Goal: Task Accomplishment & Management: Manage account settings

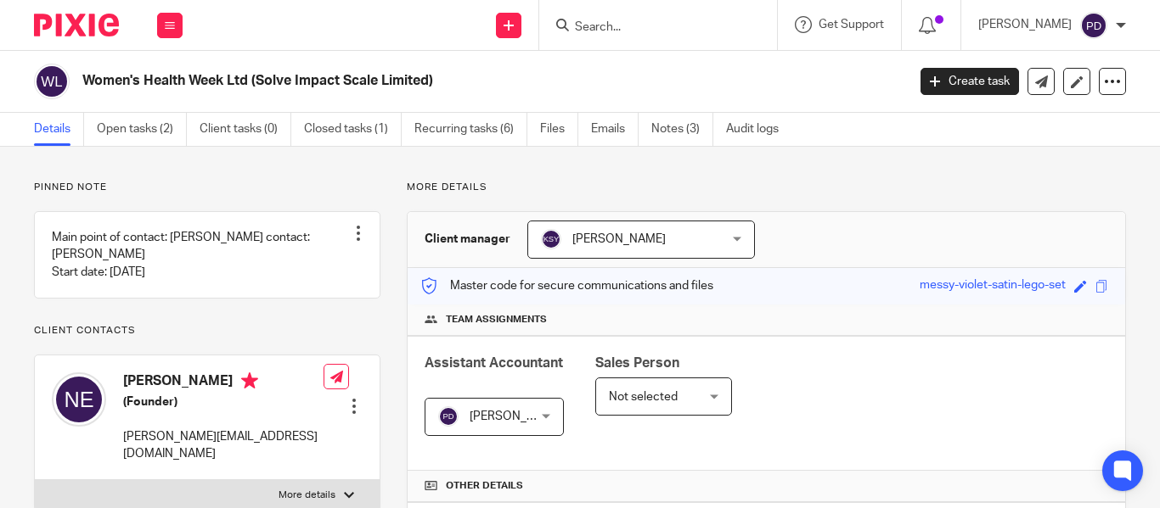
click at [548, 22] on div at bounding box center [658, 25] width 238 height 50
drag, startPoint x: 542, startPoint y: 42, endPoint x: 546, endPoint y: 27, distance: 14.8
click at [542, 41] on div at bounding box center [658, 25] width 238 height 50
click at [573, 27] on input "Search" at bounding box center [649, 27] width 153 height 15
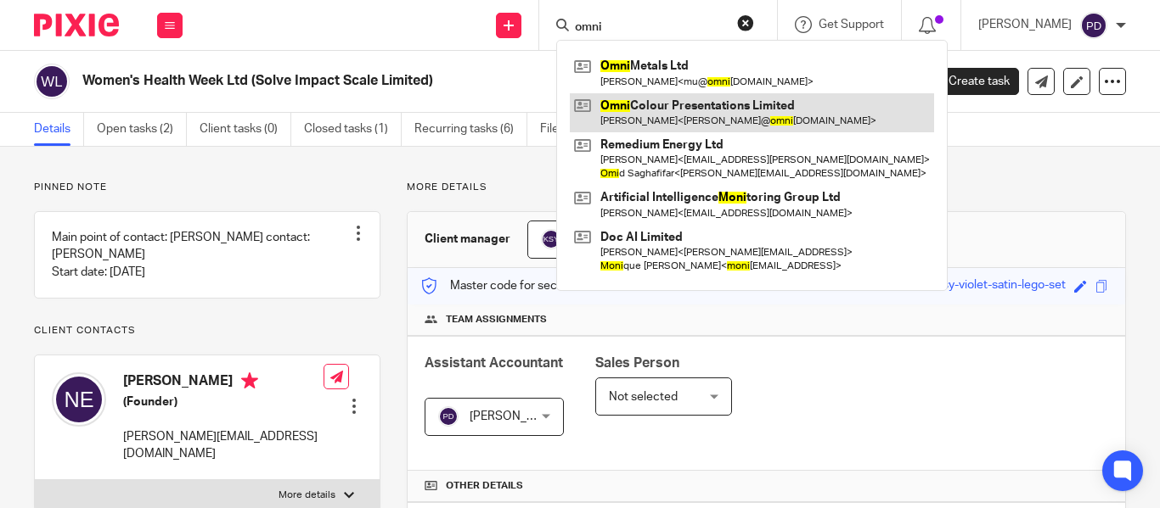
type input "omni"
click at [641, 105] on link at bounding box center [752, 112] width 364 height 39
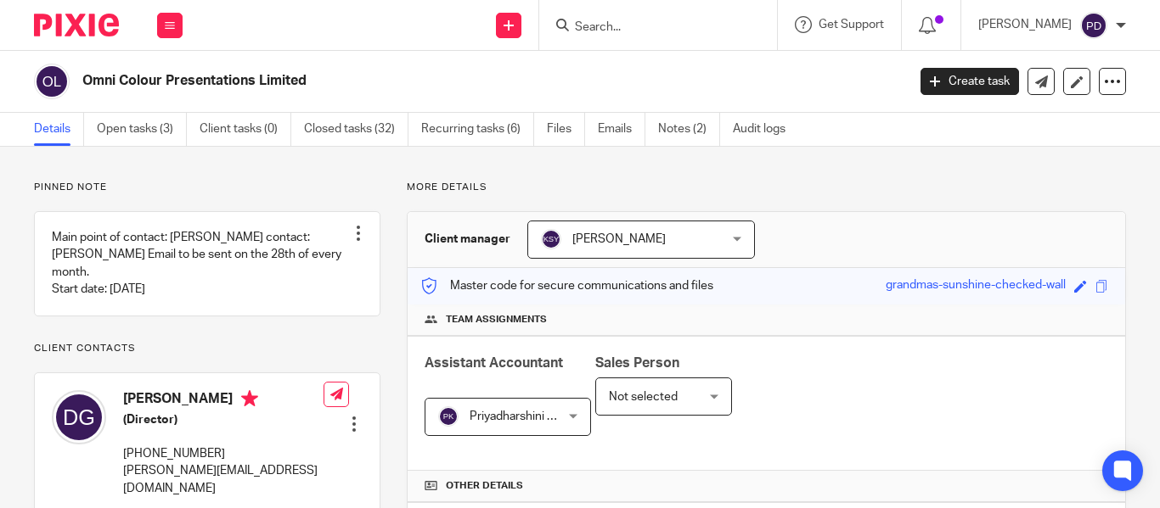
click at [616, 130] on link "Emails" at bounding box center [622, 129] width 48 height 33
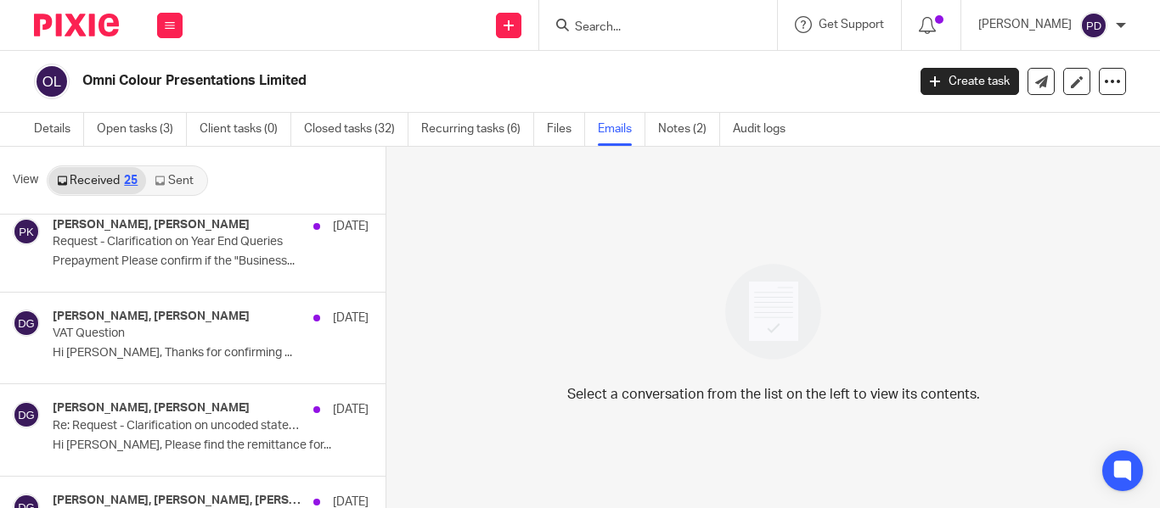
scroll to position [1104, 0]
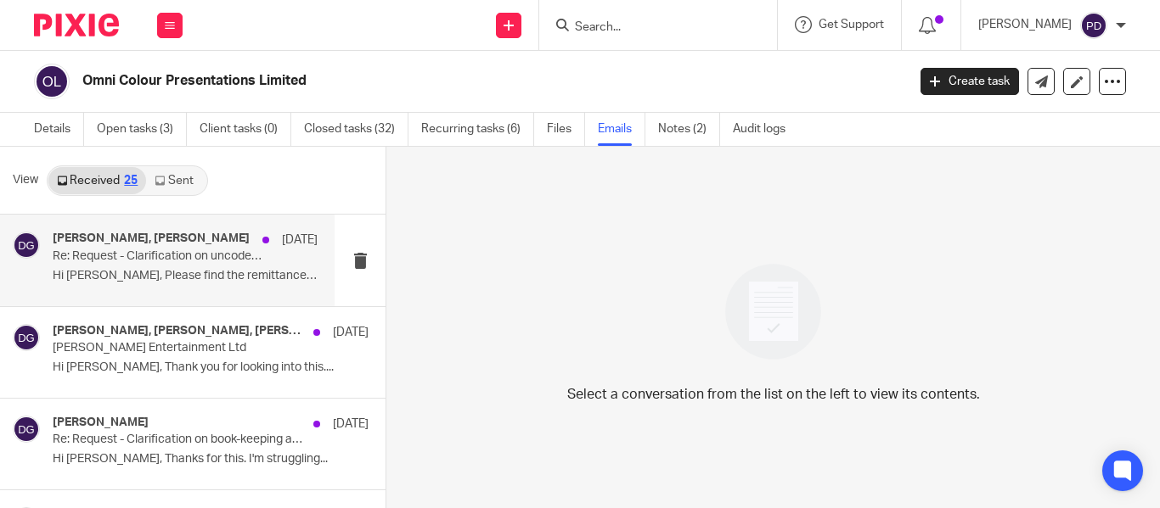
click at [128, 250] on p "Re: Request - Clarification on uncoded statement as of [DATE]" at bounding box center [159, 257] width 212 height 14
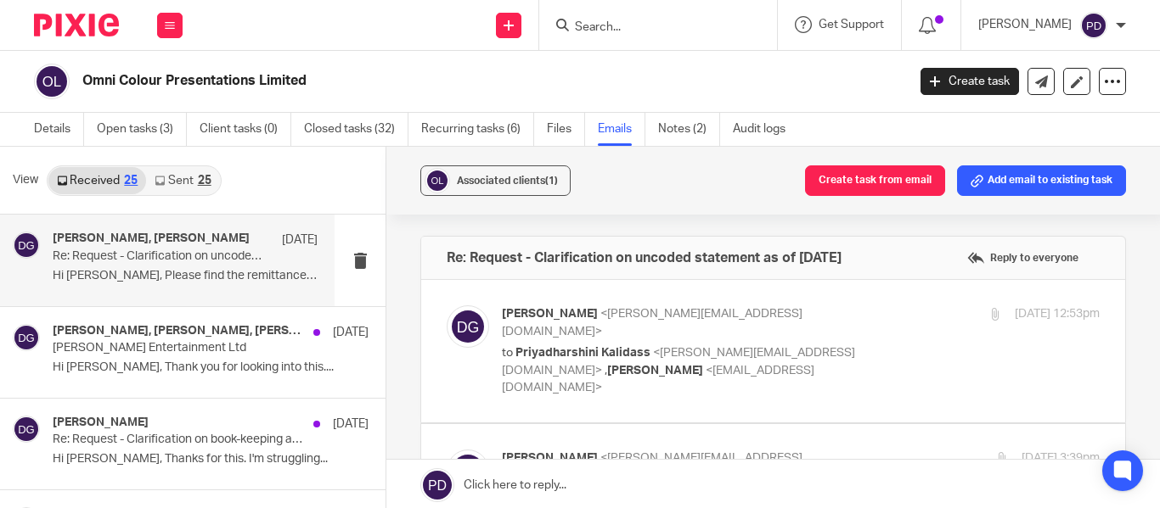
scroll to position [0, 0]
click at [828, 368] on label at bounding box center [773, 351] width 704 height 143
click at [447, 306] on input "checkbox" at bounding box center [446, 305] width 1 height 1
checkbox input "true"
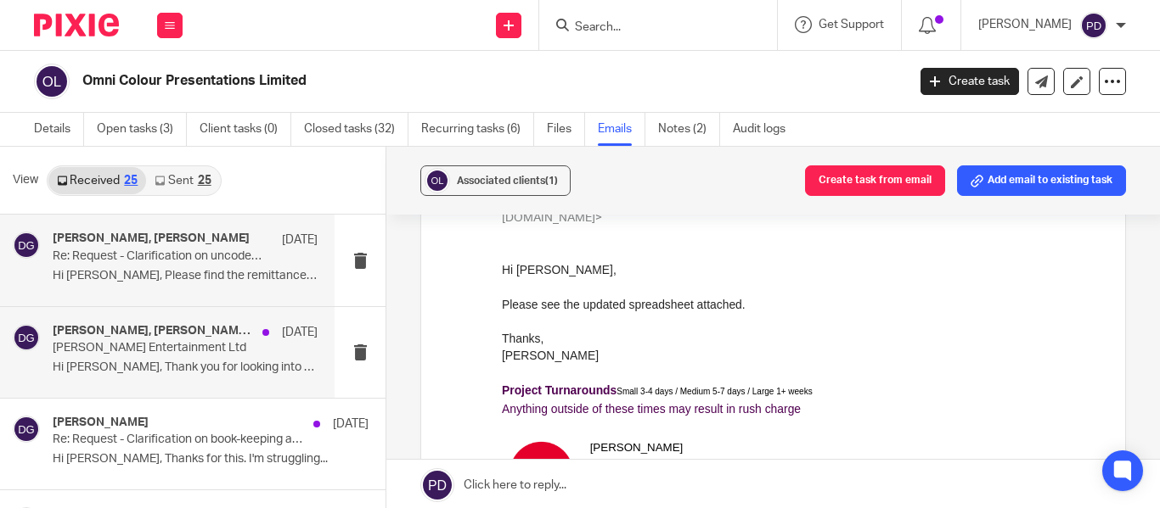
scroll to position [1188, 0]
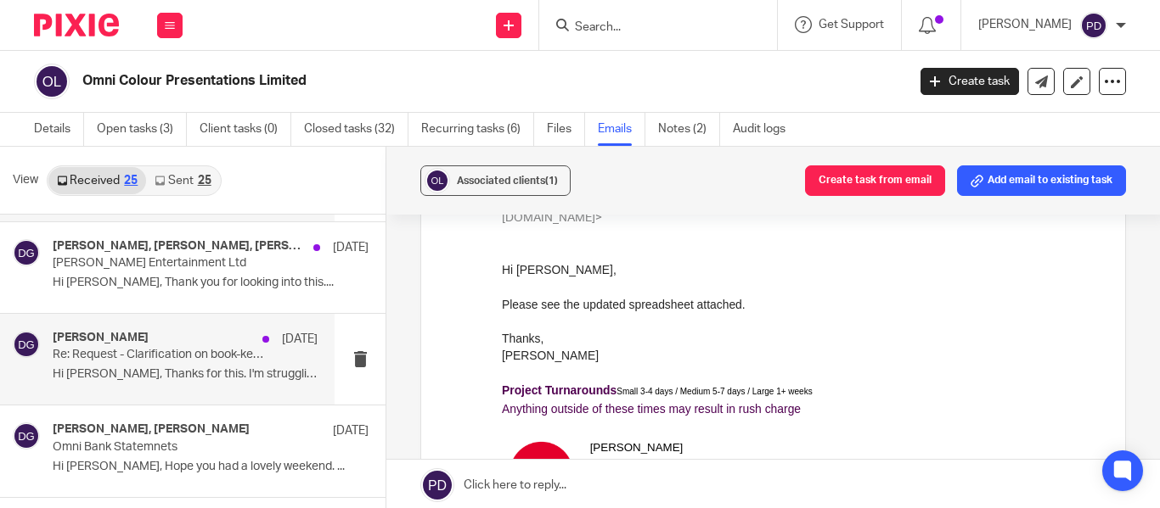
click at [160, 344] on div "[PERSON_NAME] [DATE]" at bounding box center [185, 339] width 265 height 17
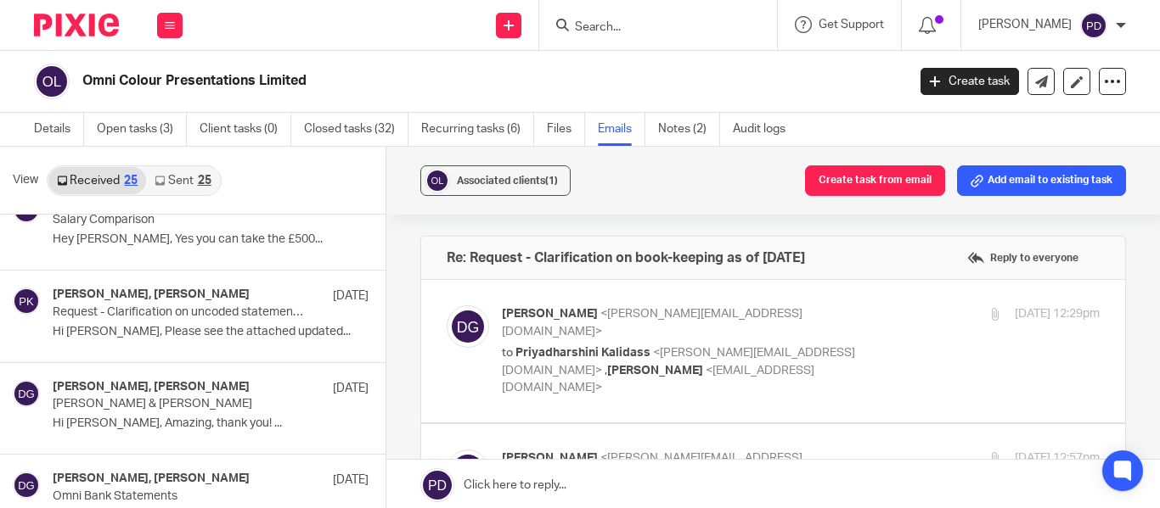
scroll to position [1613, 0]
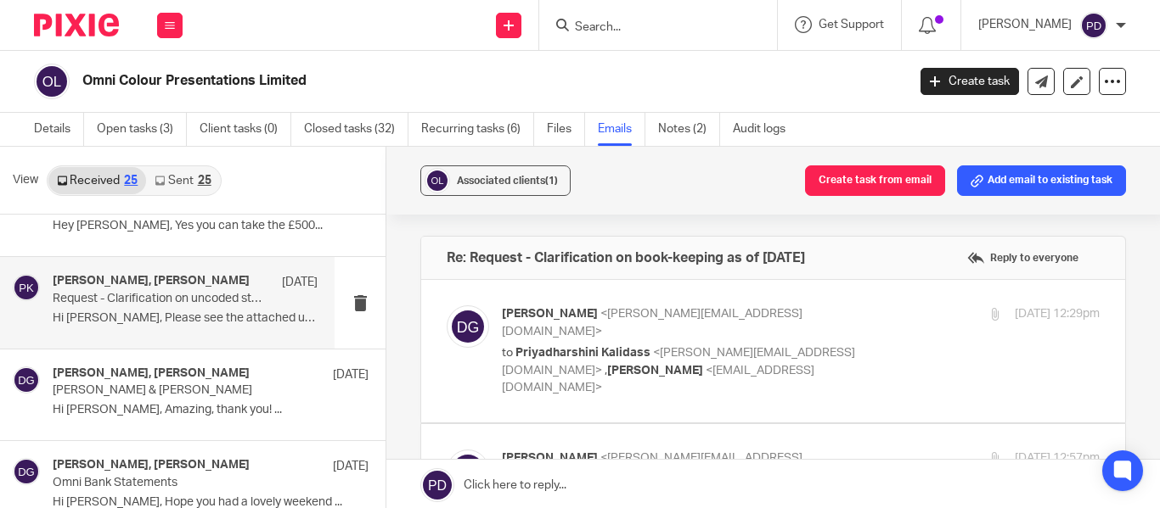
click at [177, 306] on div "[PERSON_NAME], [PERSON_NAME] [DATE] Request - Clarification on uncoded statemen…" at bounding box center [185, 302] width 265 height 57
click at [778, 362] on p "to [PERSON_NAME] <[PERSON_NAME][EMAIL_ADDRESS][DOMAIN_NAME]> , [PERSON_NAME] <[…" at bounding box center [701, 371] width 398 height 53
checkbox input "true"
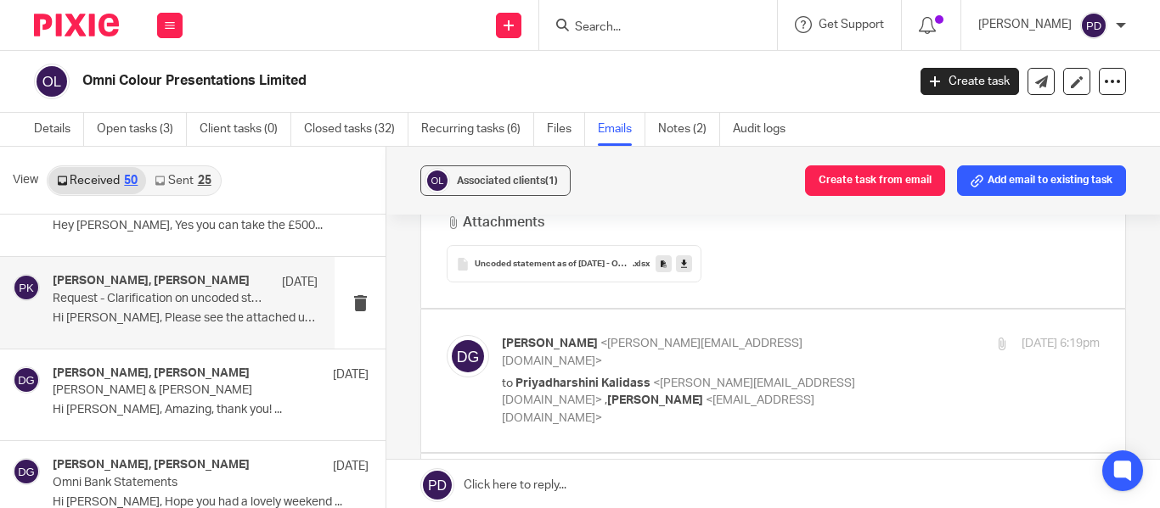
scroll to position [594, 0]
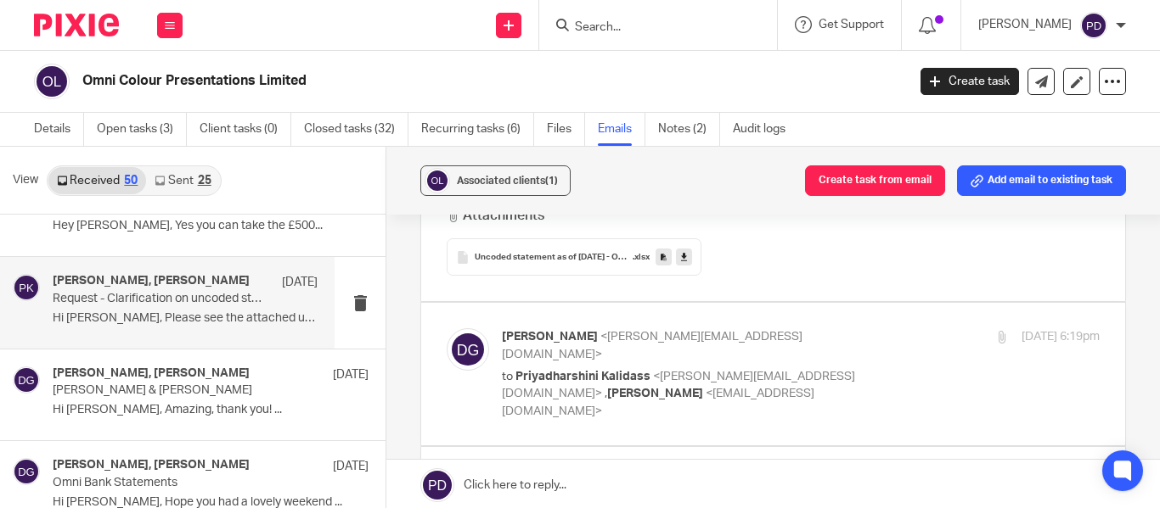
click at [788, 329] on p "[PERSON_NAME] <[PERSON_NAME][EMAIL_ADDRESS][DOMAIN_NAME]>" at bounding box center [701, 346] width 398 height 35
checkbox input "true"
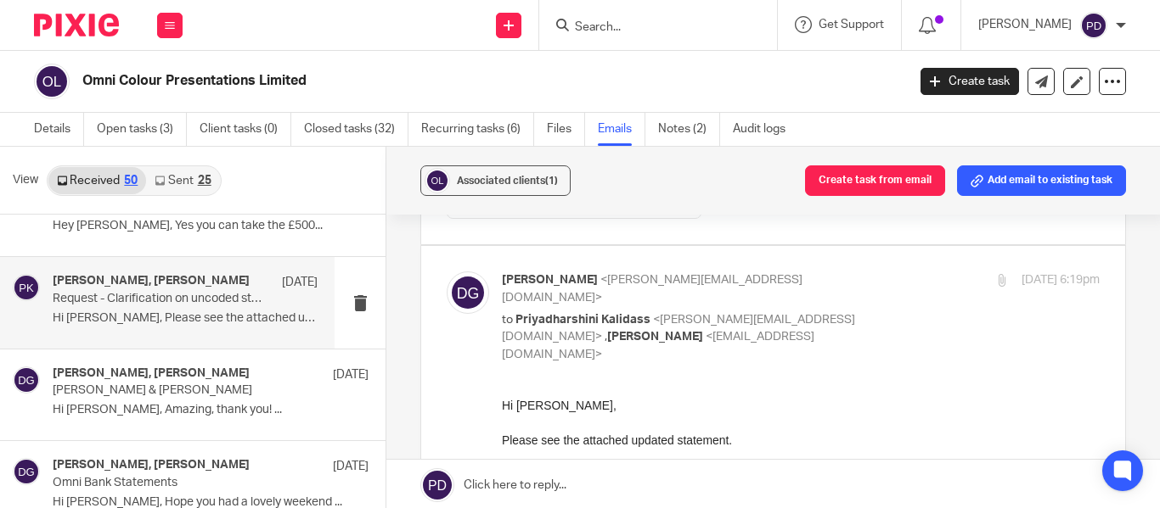
scroll to position [679, 0]
